Goal: Check status

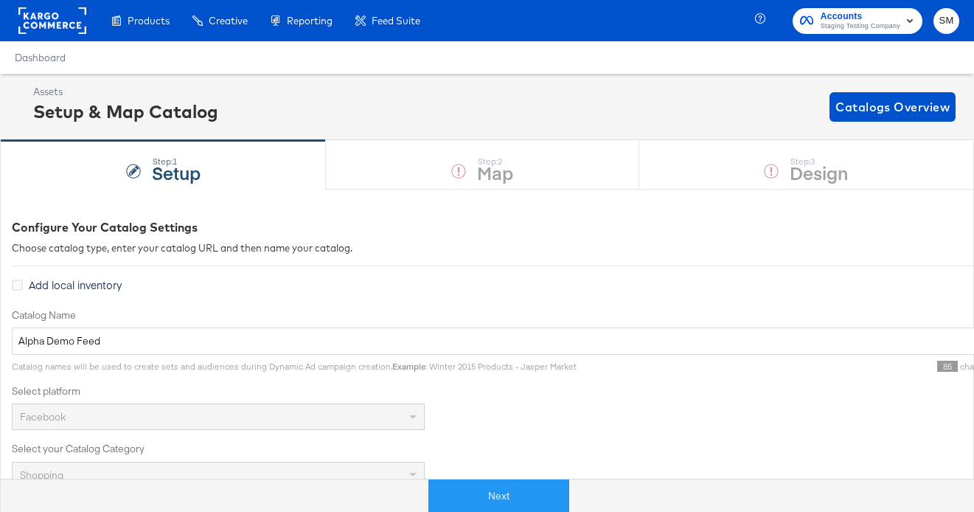
click at [847, 24] on span "Staging Testing Company" at bounding box center [861, 27] width 80 height 12
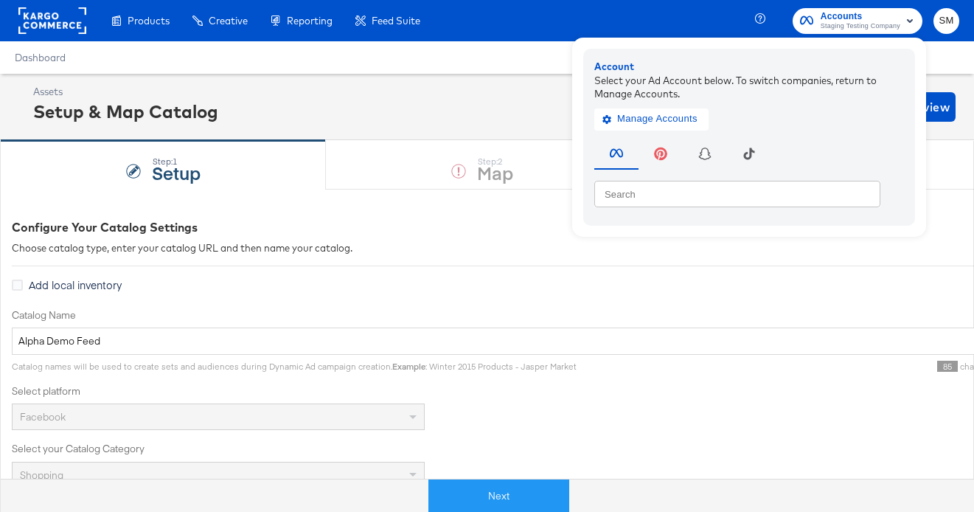
click at [695, 18] on div "Products Creative Reporting Feed Suite Accounts Staging Testing Company Account…" at bounding box center [487, 20] width 974 height 41
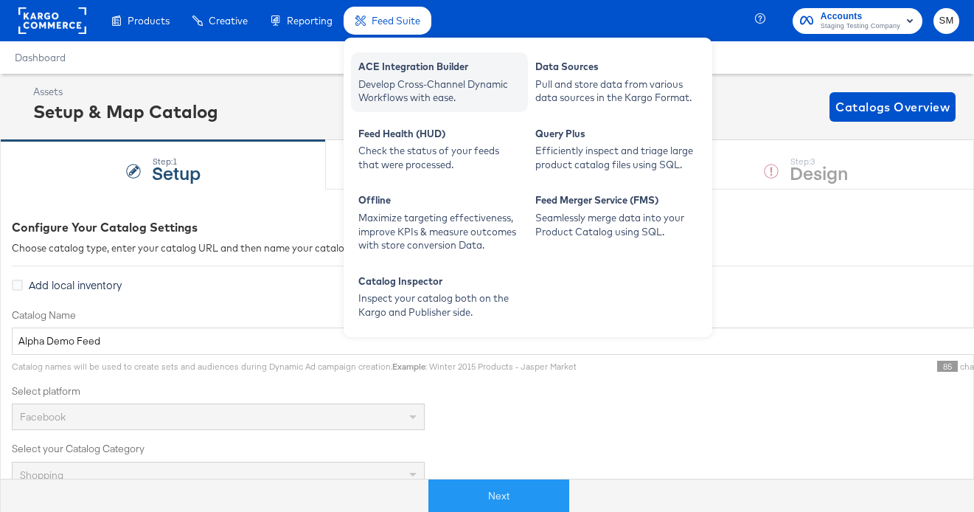
click at [393, 91] on div "Develop Cross-Channel Dynamic Workflows with ease." at bounding box center [439, 90] width 162 height 27
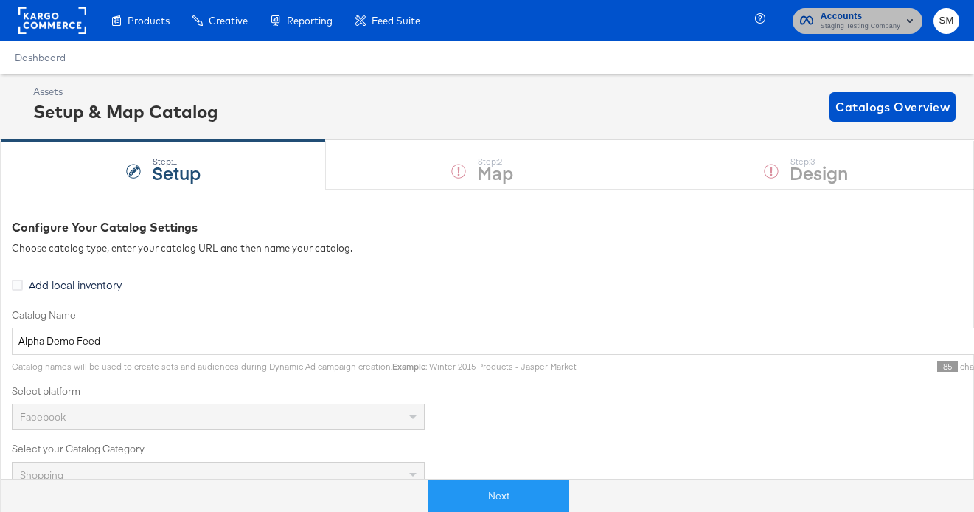
click at [869, 15] on span "Accounts" at bounding box center [861, 16] width 80 height 15
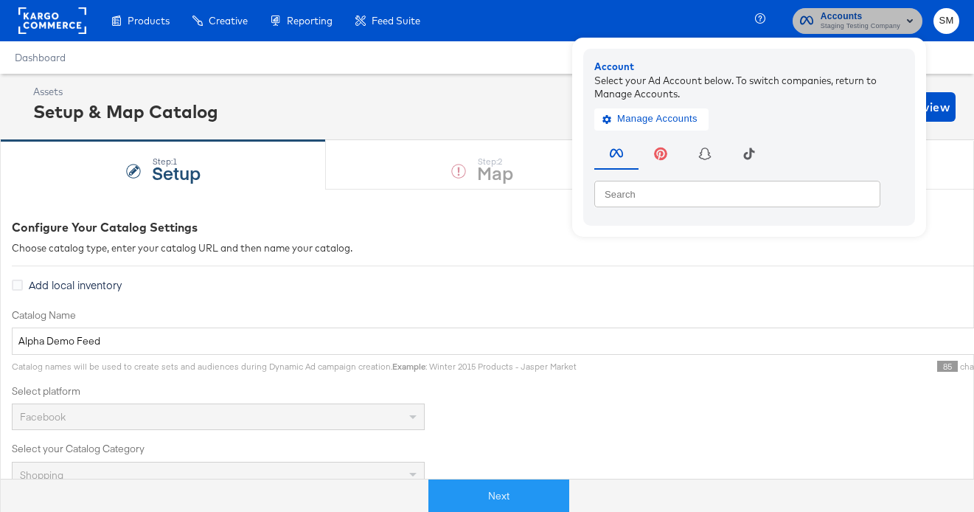
click at [870, 15] on span "Accounts" at bounding box center [861, 16] width 80 height 15
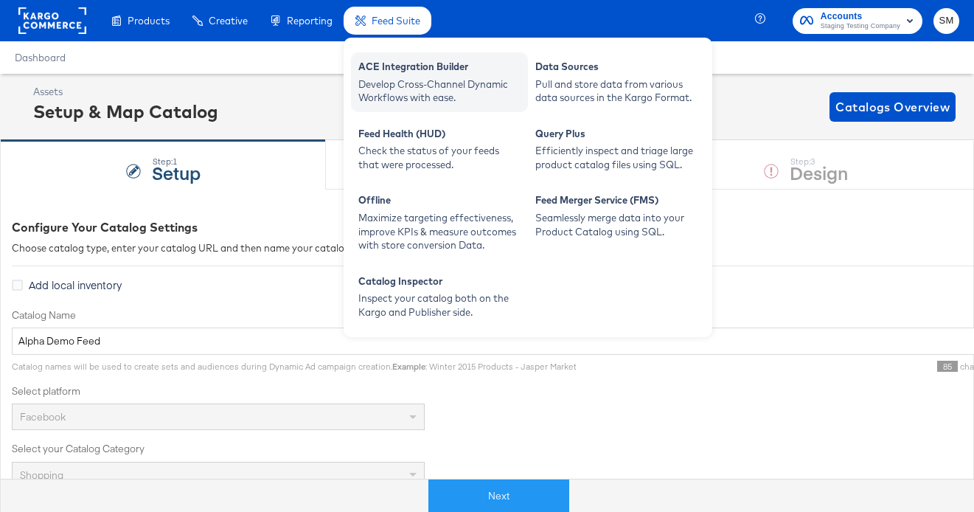
click at [386, 88] on div "Develop Cross-Channel Dynamic Workflows with ease." at bounding box center [439, 90] width 162 height 27
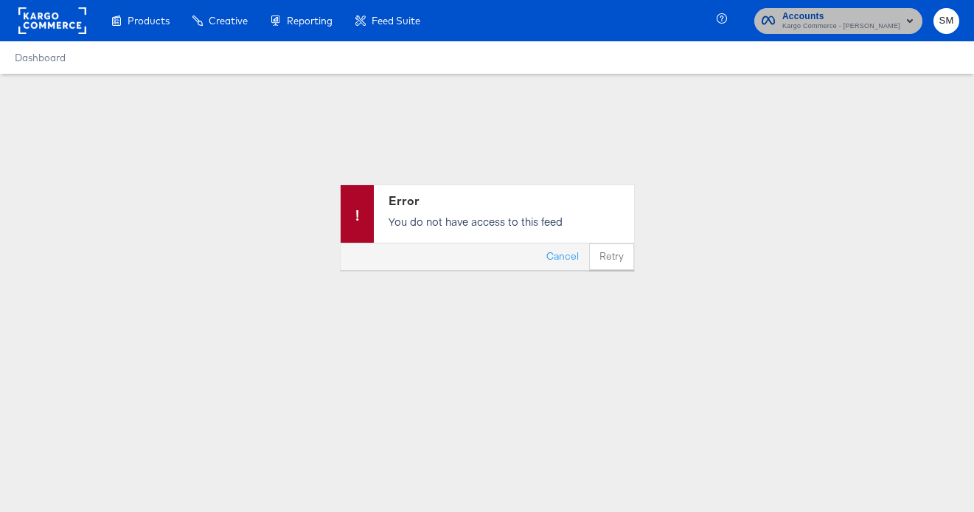
click at [824, 26] on span "Kargo Commerce - Stephen Morrissey" at bounding box center [841, 27] width 118 height 12
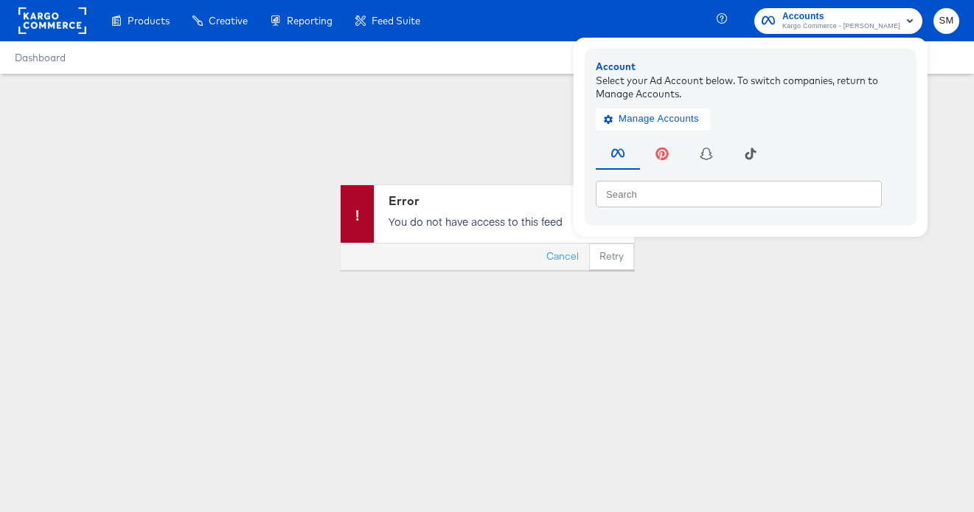
drag, startPoint x: 414, startPoint y: 102, endPoint x: 546, endPoint y: 13, distance: 160.3
click at [425, 96] on div "Error You do not have access to this feed Cancel Retry" at bounding box center [487, 227] width 974 height 307
